Goal: Participate in discussion: Engage in conversation with other users on a specific topic

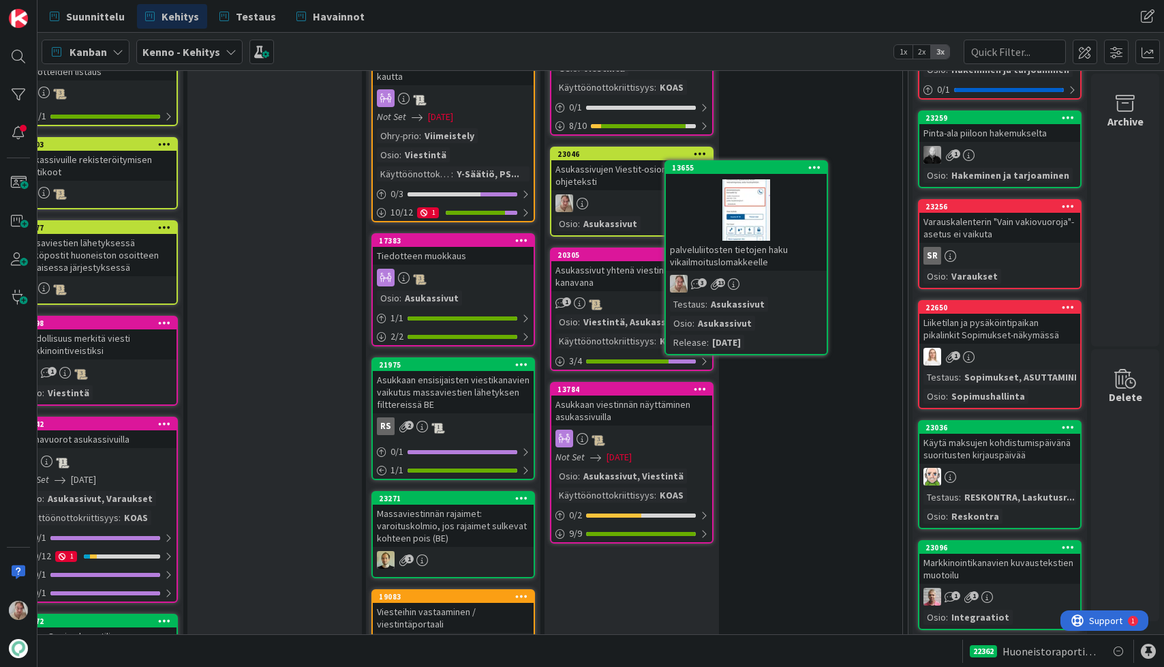
scroll to position [836, 266]
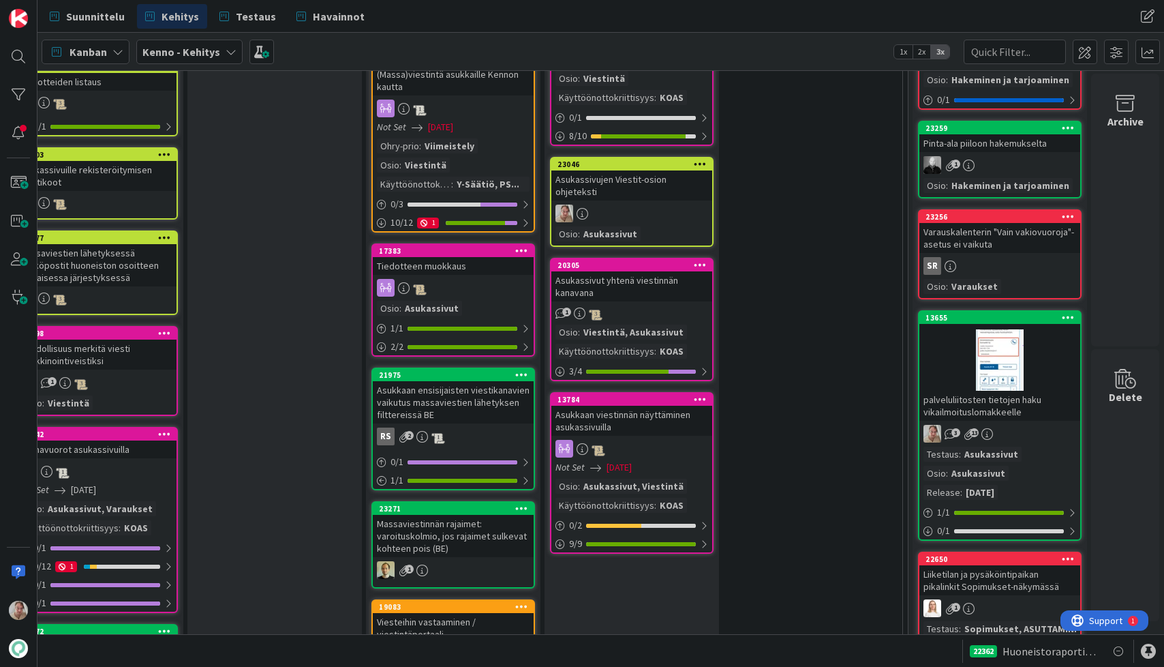
click at [1062, 315] on icon at bounding box center [1068, 317] width 13 height 10
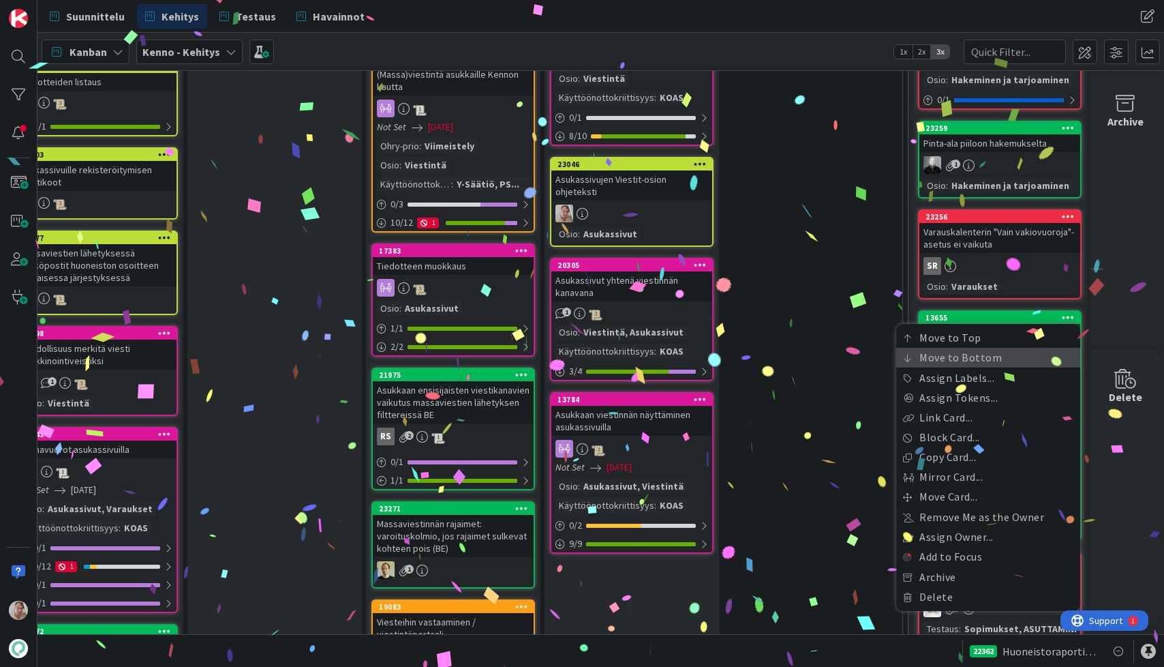
click at [971, 355] on link "Move to Bottom" at bounding box center [988, 358] width 184 height 20
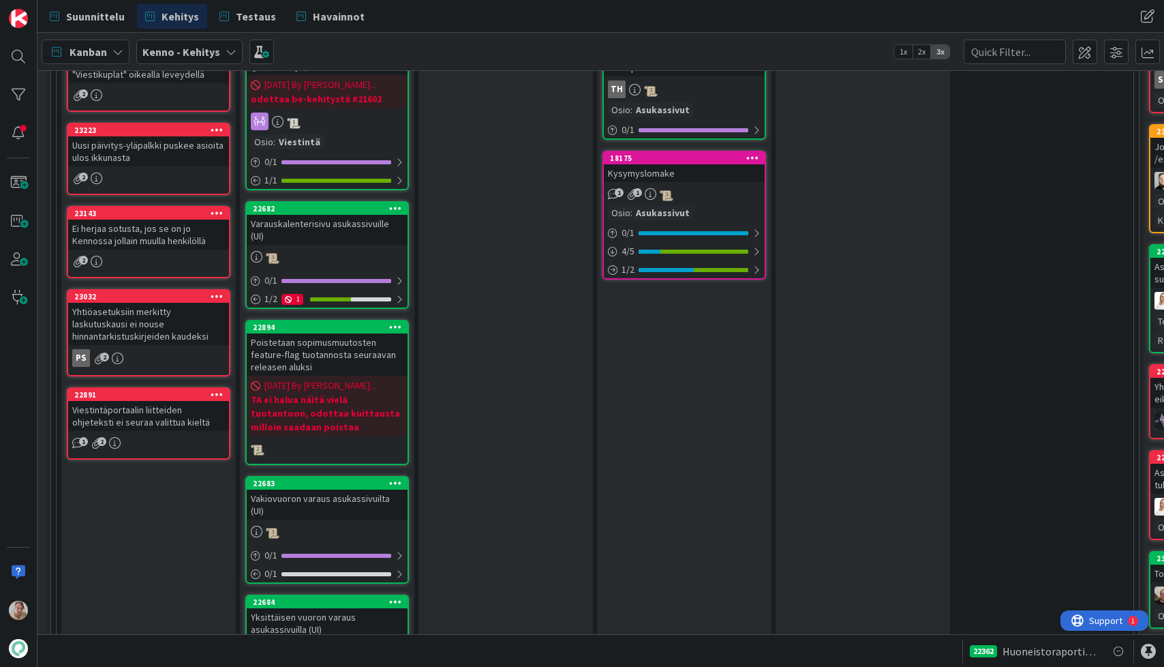
scroll to position [1671, 25]
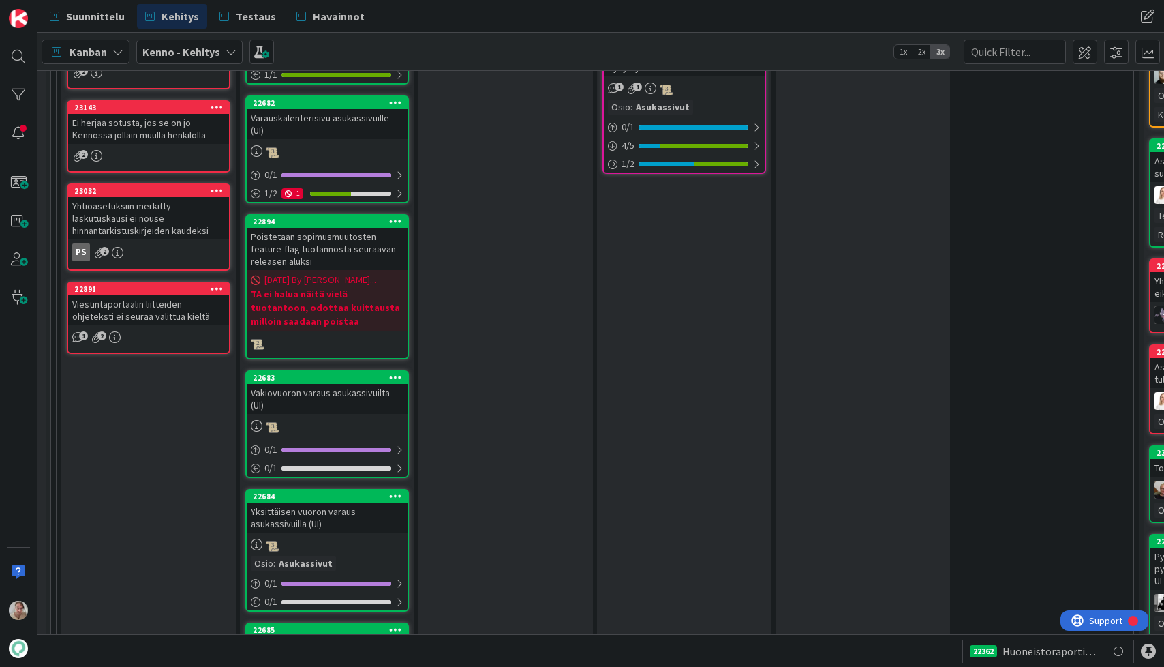
click at [164, 307] on div "Viestintäportaalin liitteiden ohjeteksti ei seuraa valittua kieltä" at bounding box center [148, 310] width 161 height 30
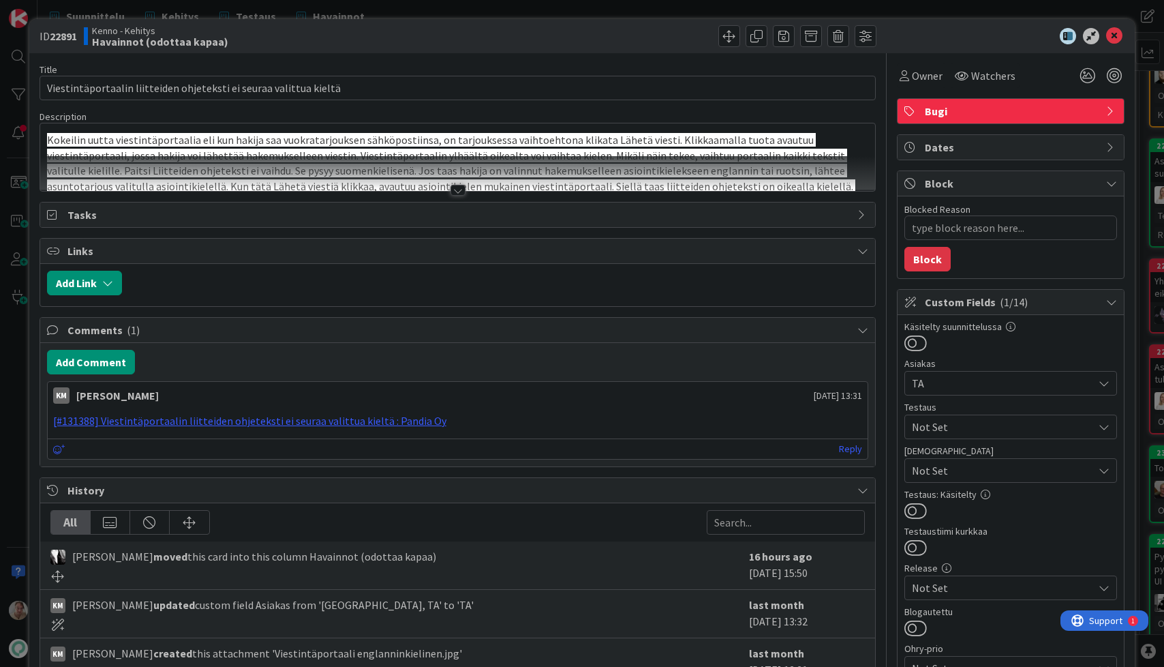
click at [482, 171] on div at bounding box center [458, 173] width 836 height 35
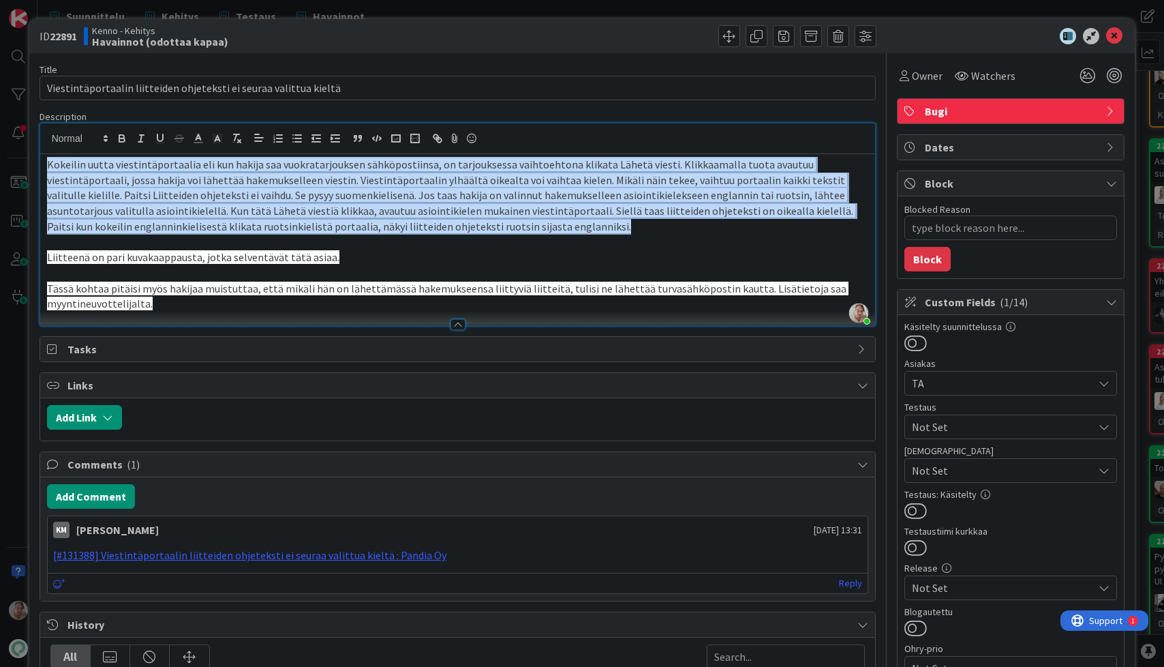
drag, startPoint x: 534, startPoint y: 227, endPoint x: 44, endPoint y: 170, distance: 493.5
click at [44, 170] on div "Kokeilin uutta viestintäportaalia eli kun hakija saa vuokratarjouksen sähköpost…" at bounding box center [458, 239] width 836 height 171
click at [236, 143] on icon "button" at bounding box center [236, 138] width 12 height 12
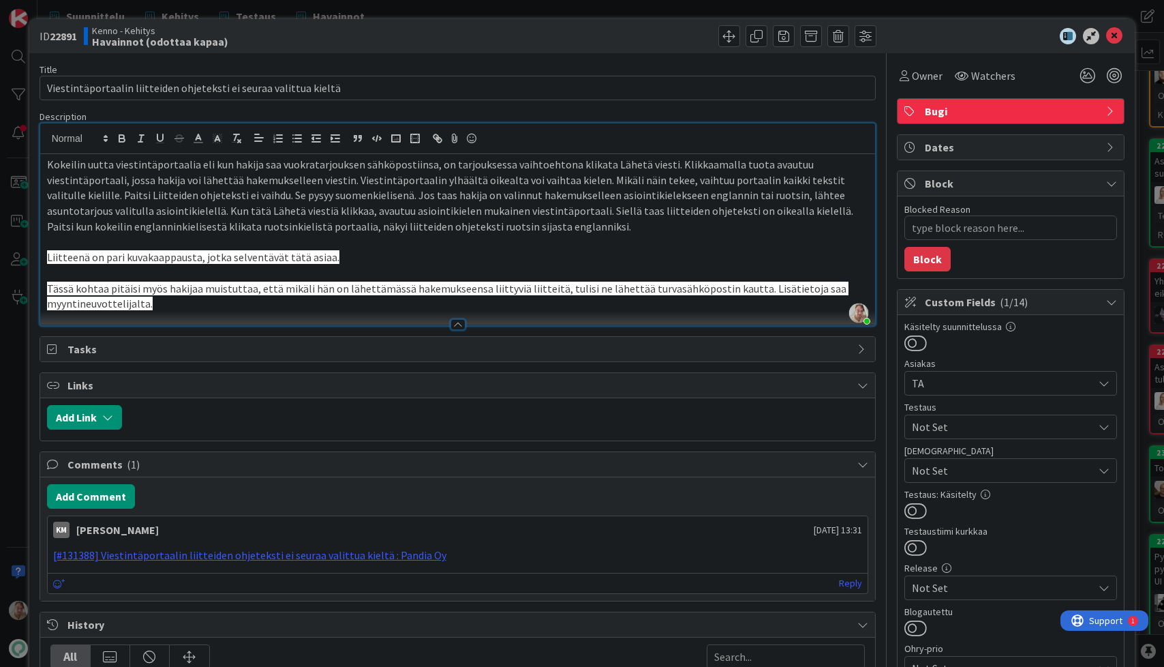
drag, startPoint x: 326, startPoint y: 260, endPoint x: 344, endPoint y: 257, distance: 17.9
click at [326, 259] on span "Liitteenä on pari kuvakaappausta, jotka selventävät tätä asiaa." at bounding box center [193, 257] width 292 height 14
drag, startPoint x: 350, startPoint y: 256, endPoint x: 5, endPoint y: 256, distance: 345.0
click at [5, 256] on div "ID 22891 Kenno - Kehitys Havainnot (odottaa kapaa) Title 66 / 128 Viestintäport…" at bounding box center [582, 333] width 1164 height 667
click at [239, 145] on button "button" at bounding box center [236, 138] width 19 height 16
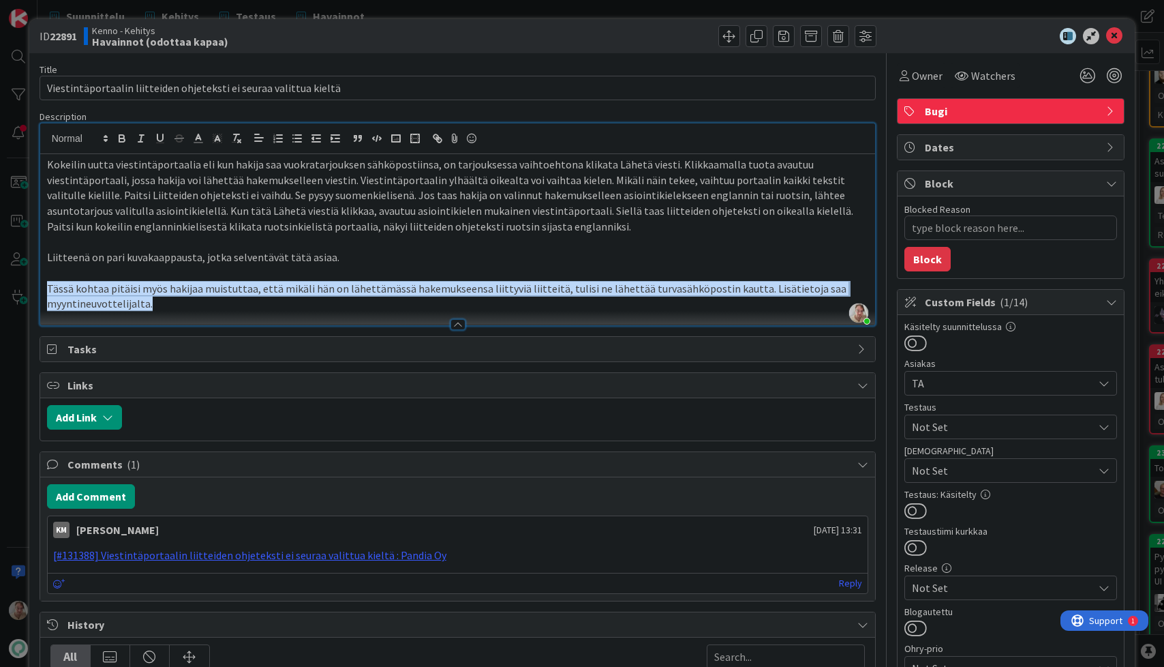
drag, startPoint x: 166, startPoint y: 303, endPoint x: 19, endPoint y: 286, distance: 148.2
click at [19, 286] on div "ID 22891 Kenno - Kehitys Havainnot (odottaa kapaa) Title 66 / 128 Viestintäport…" at bounding box center [582, 333] width 1164 height 667
click at [238, 138] on icon "button" at bounding box center [236, 138] width 12 height 12
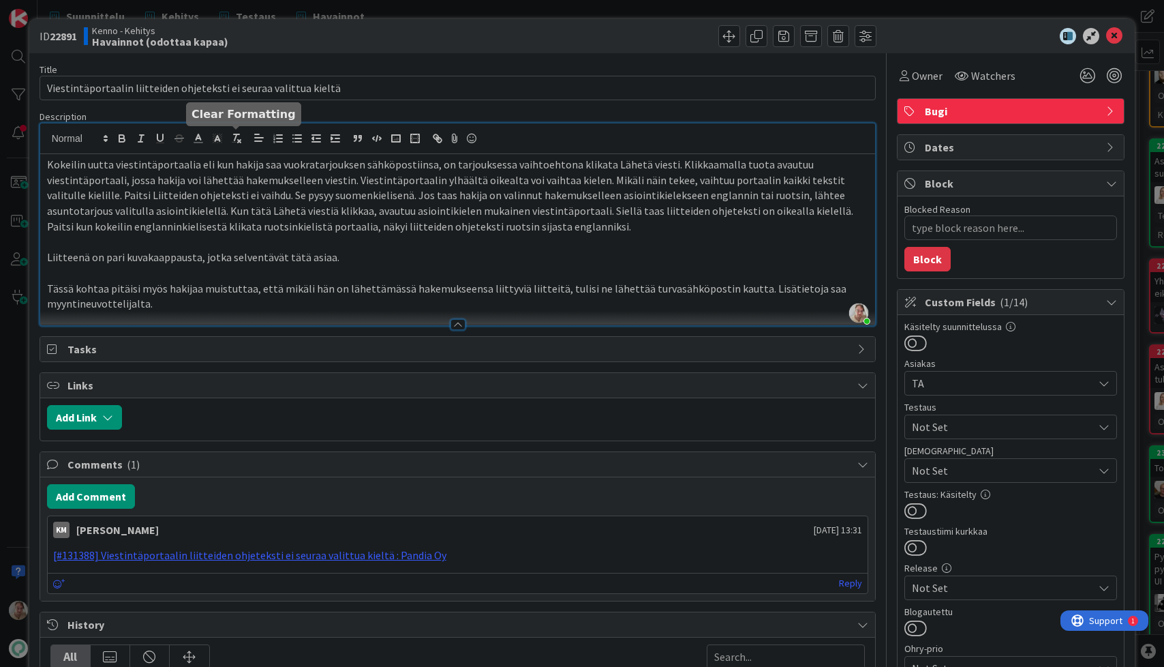
click at [281, 220] on p "Kokeilin uutta viestintäportaalia eli kun hakija saa vuokratarjouksen sähköpost…" at bounding box center [458, 196] width 822 height 78
type textarea "x"
click at [1111, 33] on icon at bounding box center [1114, 36] width 16 height 16
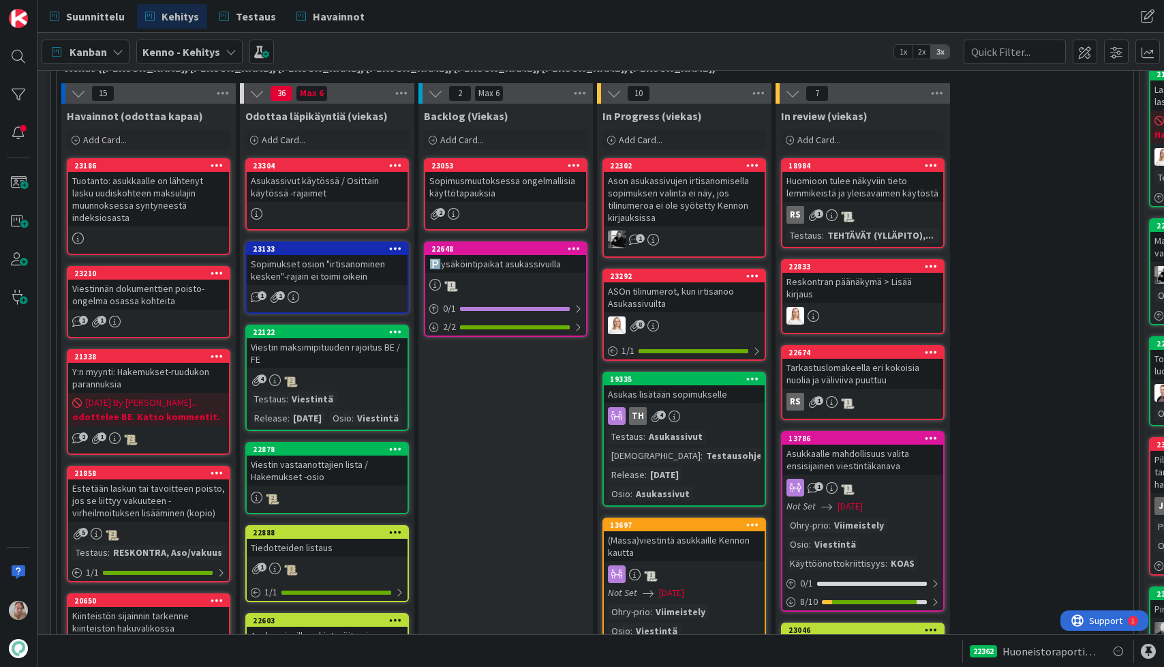
scroll to position [361, 25]
